Goal: Navigation & Orientation: Find specific page/section

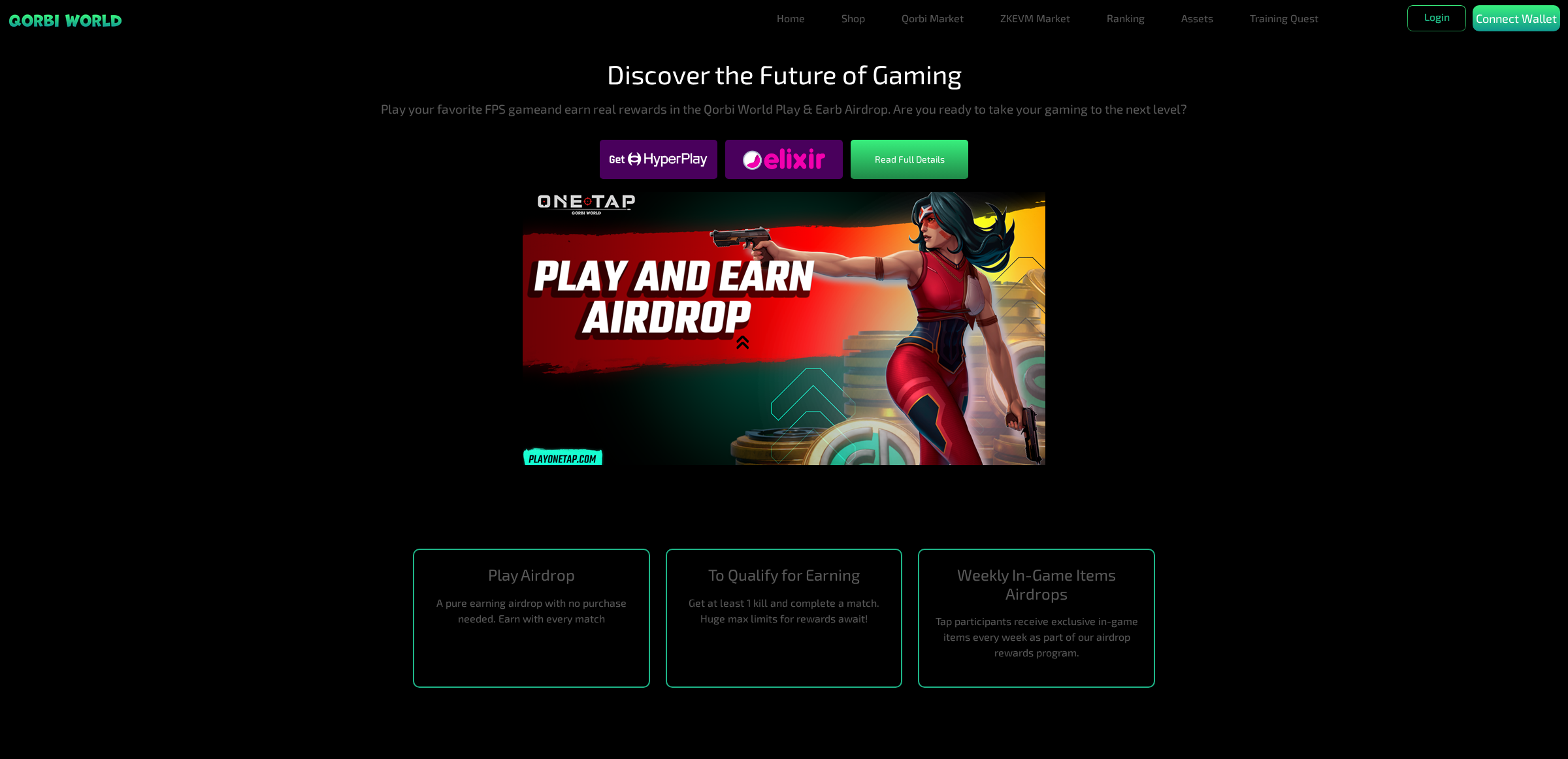
click at [1213, 375] on section "Discover the Future of Gaming Play your favorite FPS gameand earn real rewards …" at bounding box center [784, 272] width 1568 height 512
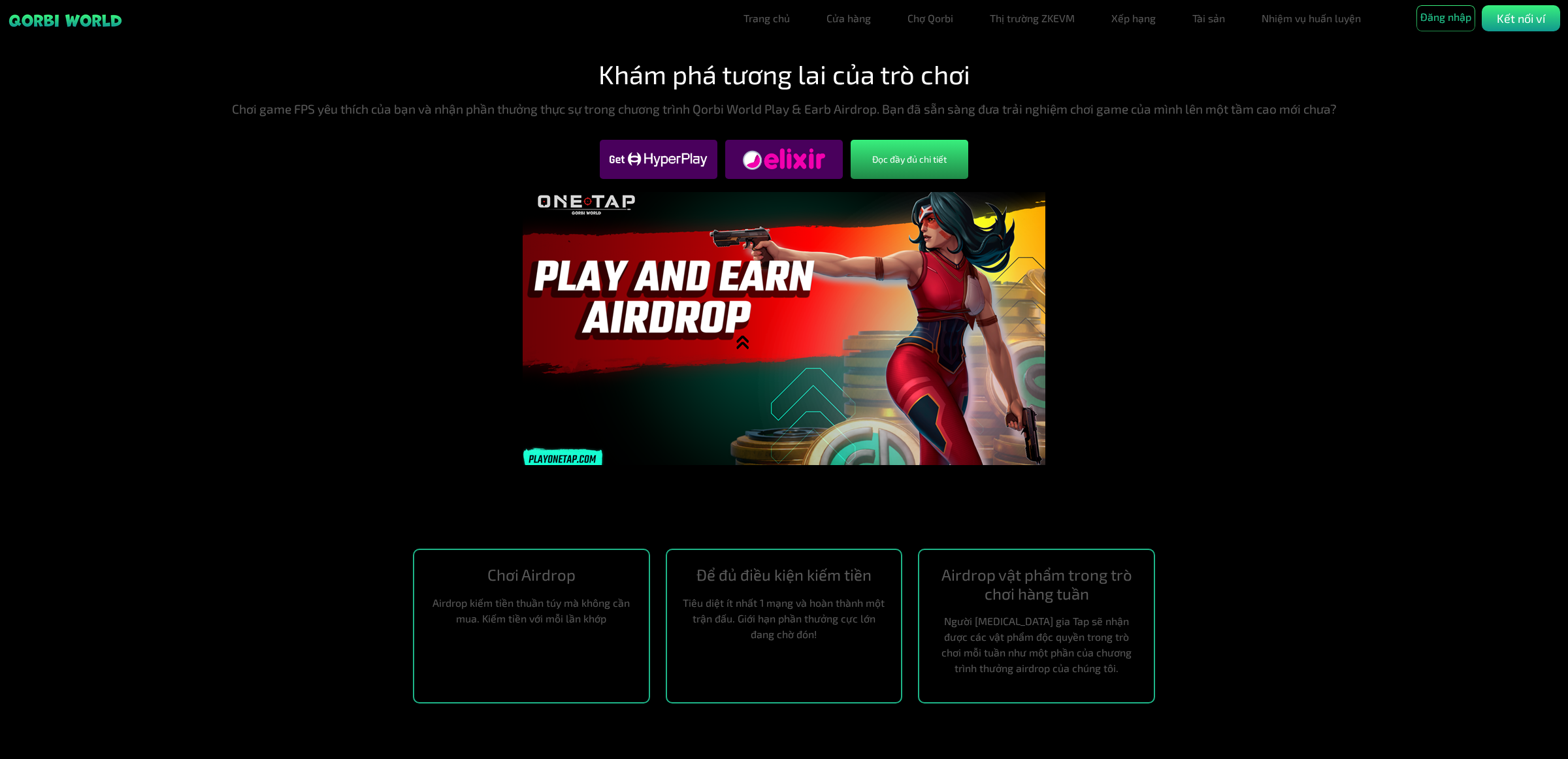
click at [1079, 152] on div "Đọc đầy đủ chi tiết" at bounding box center [784, 159] width 1526 height 40
click at [1211, 24] on link "Tài sản" at bounding box center [1209, 19] width 43 height 26
click at [849, 21] on font "Cửa hàng" at bounding box center [848, 18] width 44 height 12
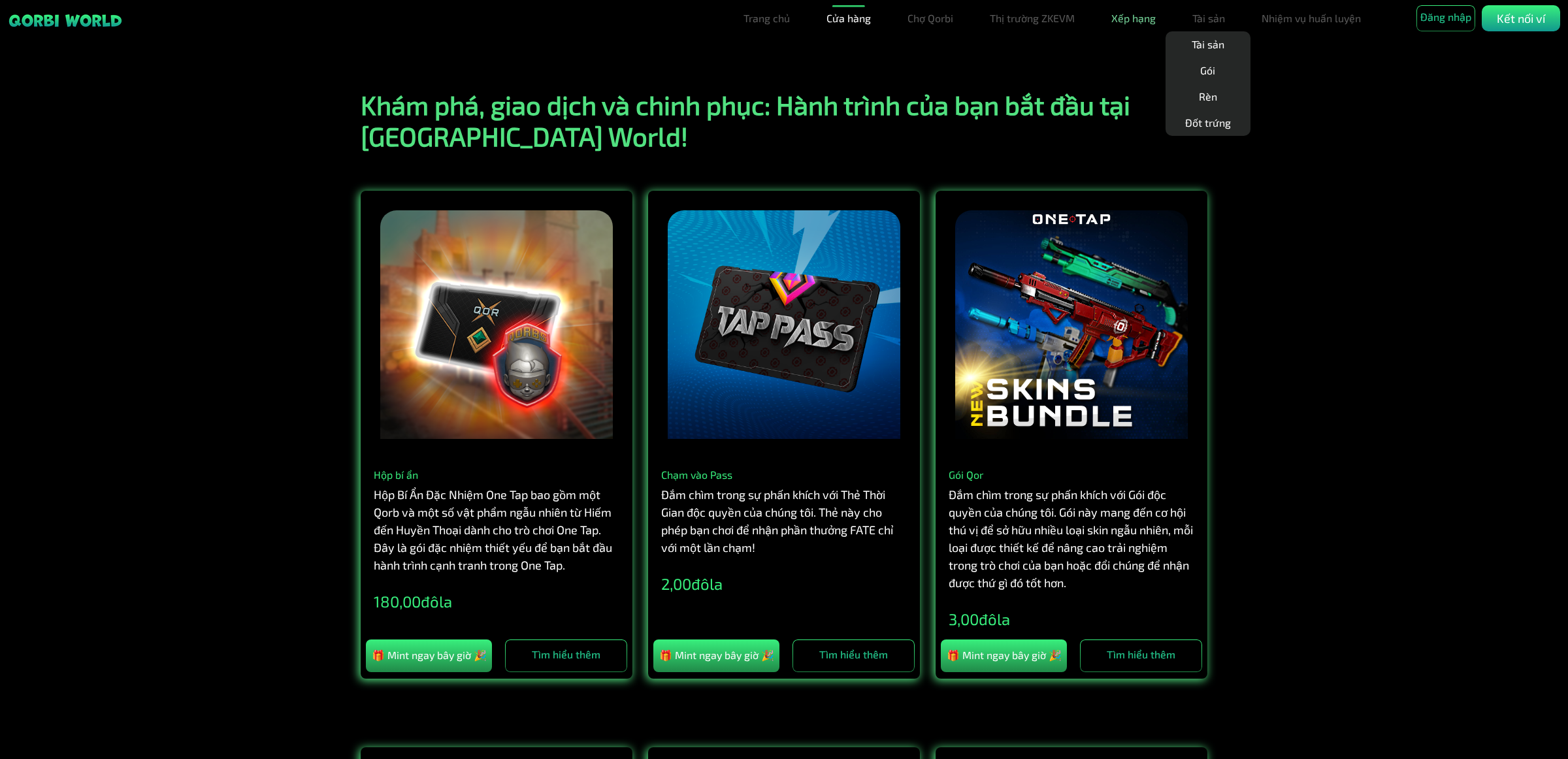
click at [1144, 19] on font "Xếp hạng" at bounding box center [1133, 18] width 44 height 12
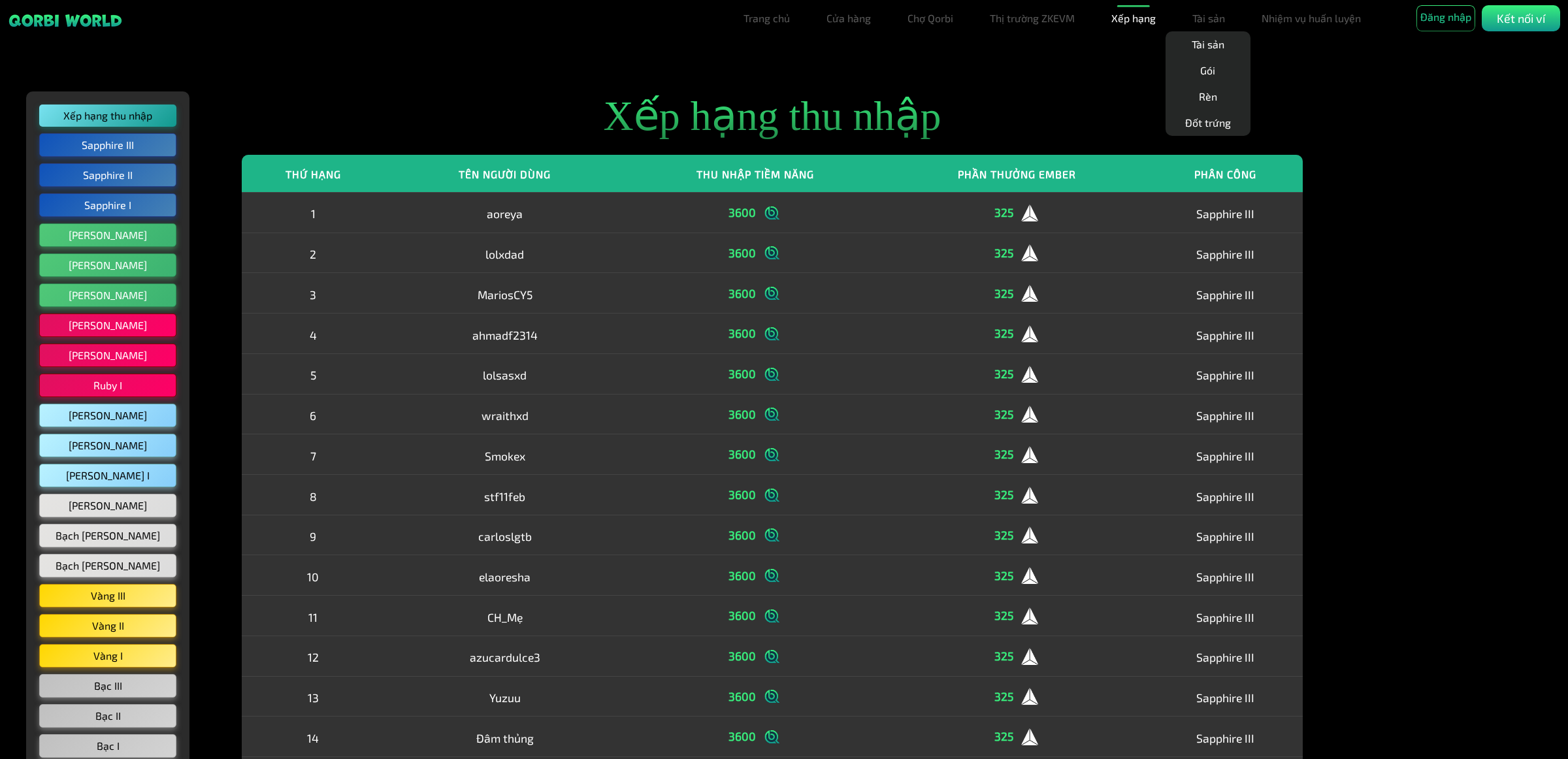
click at [1072, 98] on h2 "Xếp hạng thu nhập" at bounding box center [772, 116] width 1061 height 50
click at [922, 18] on font "Chợ Qorbi" at bounding box center [930, 18] width 46 height 12
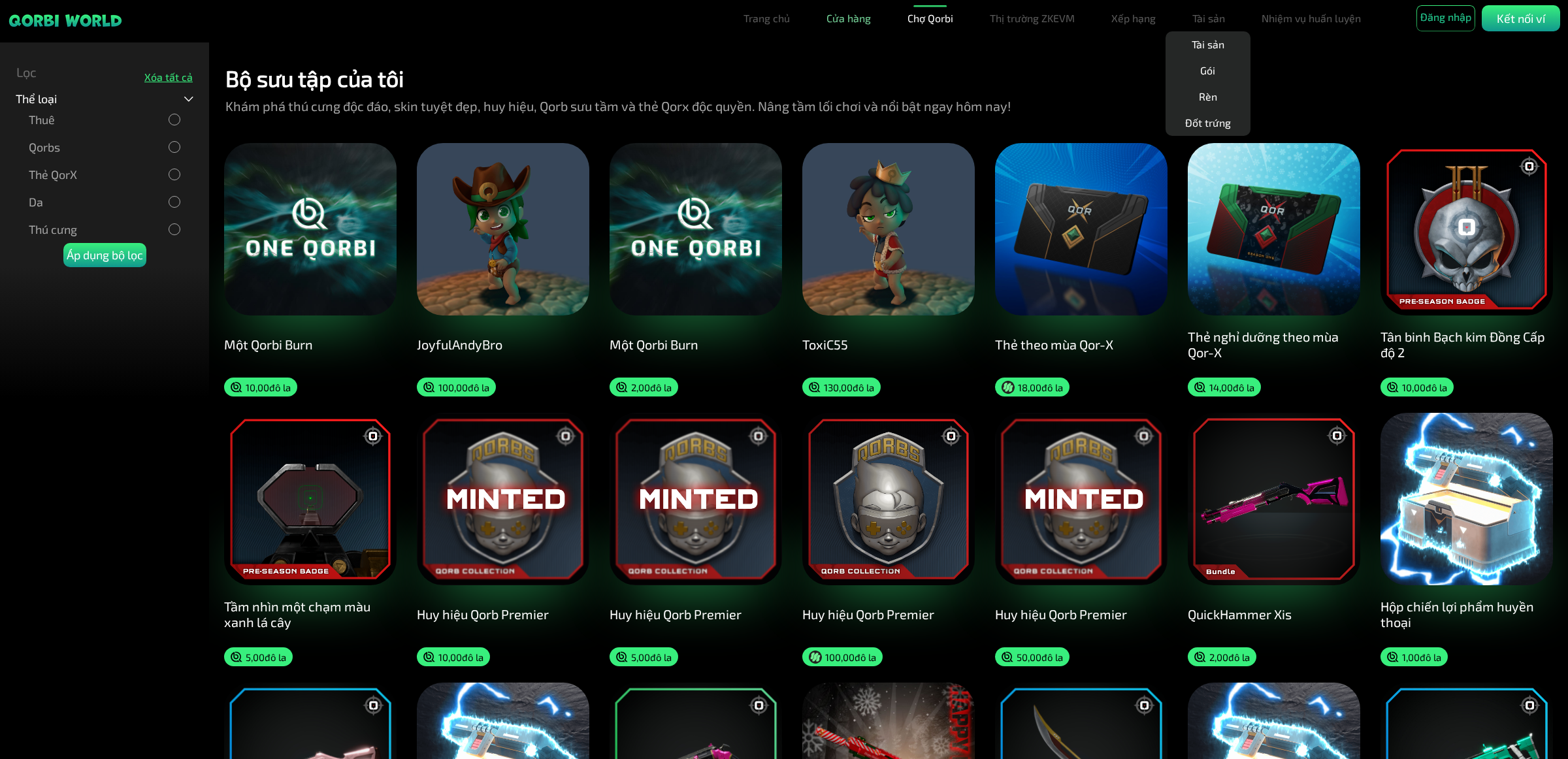
click at [840, 15] on font "Cửa hàng" at bounding box center [848, 18] width 44 height 12
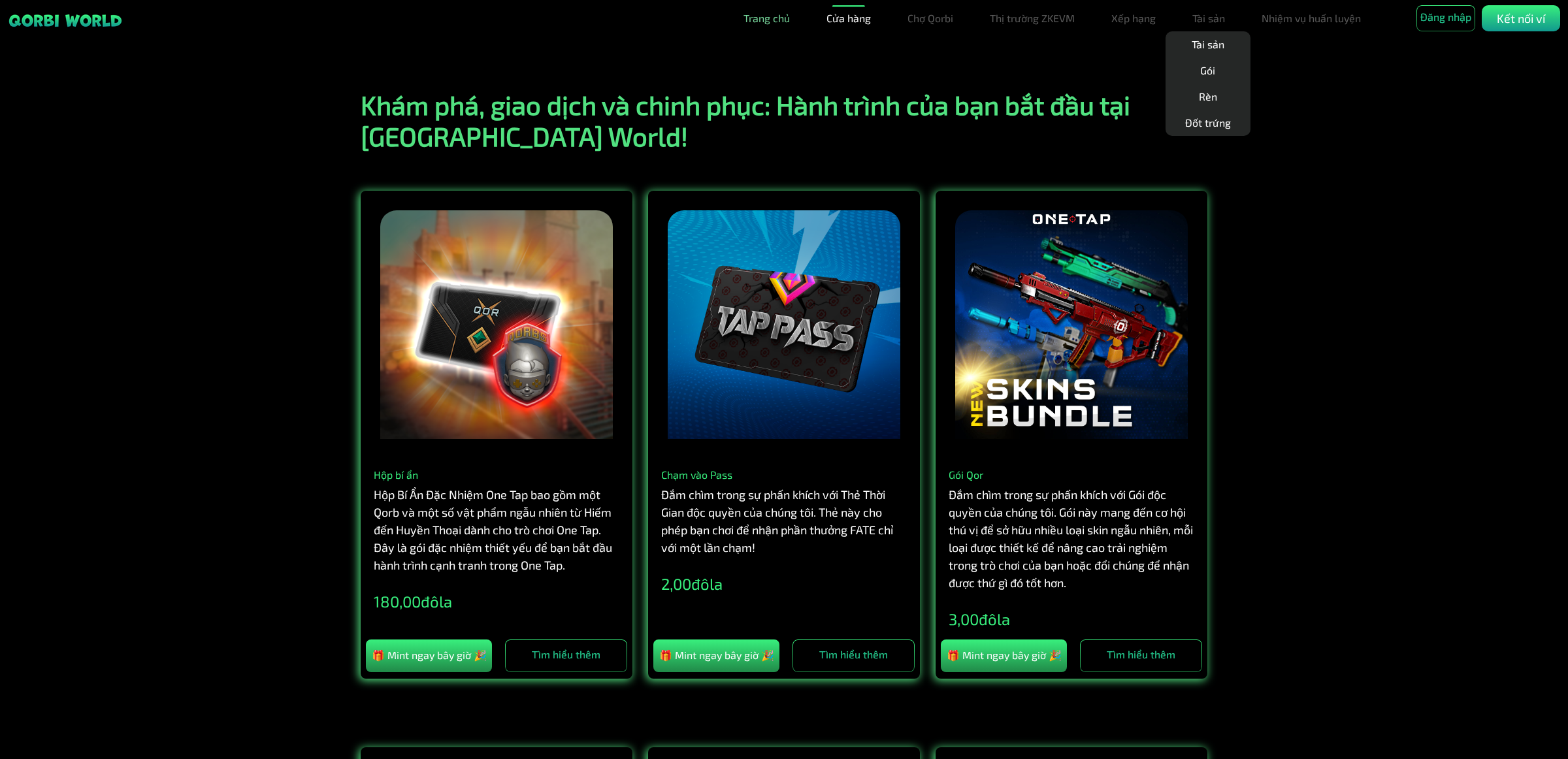
click at [777, 16] on font "Trang chủ" at bounding box center [767, 18] width 47 height 12
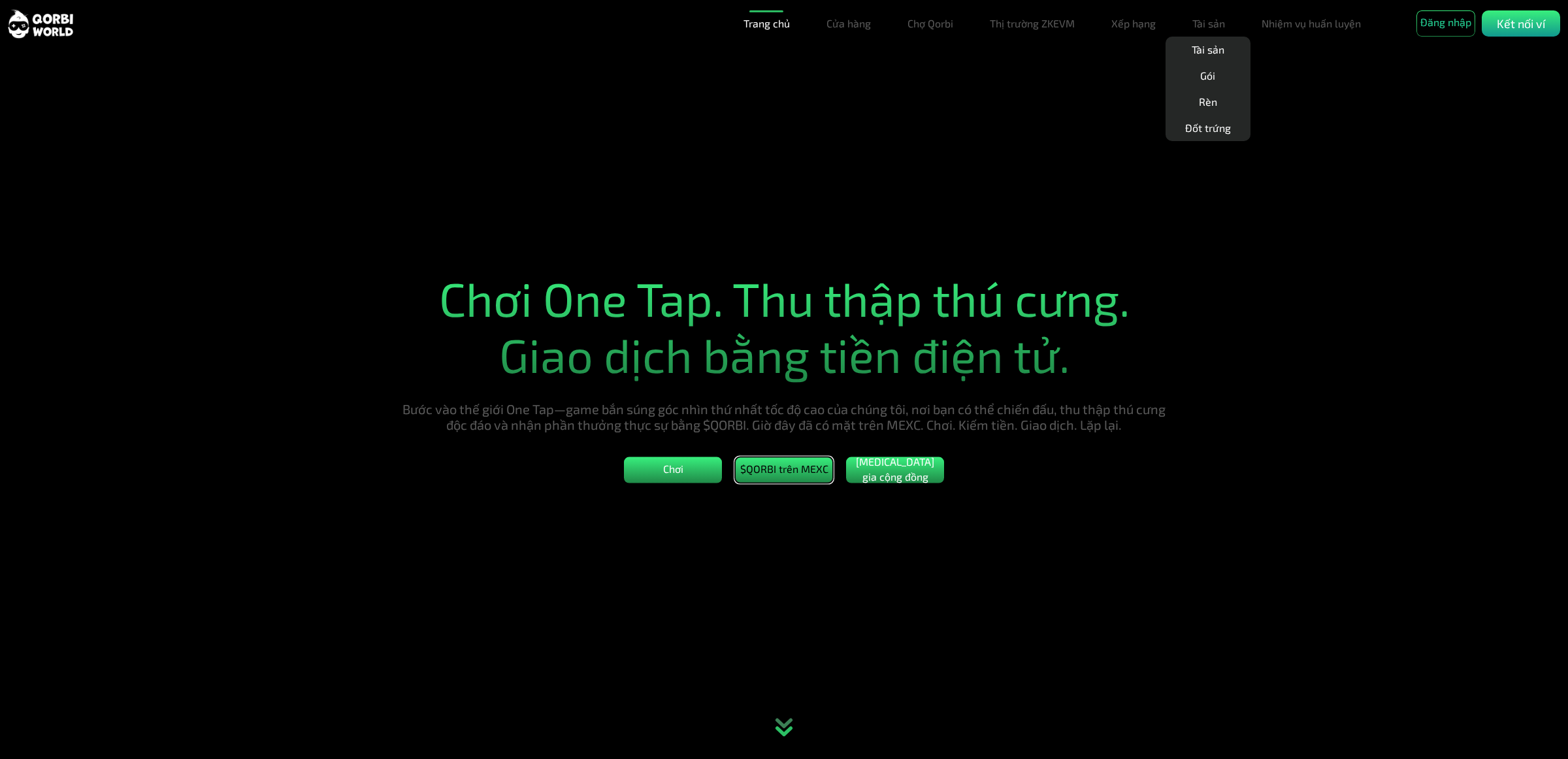
click at [782, 474] on font "$QORBI trên MEXC" at bounding box center [784, 468] width 88 height 12
